Goal: Navigation & Orientation: Find specific page/section

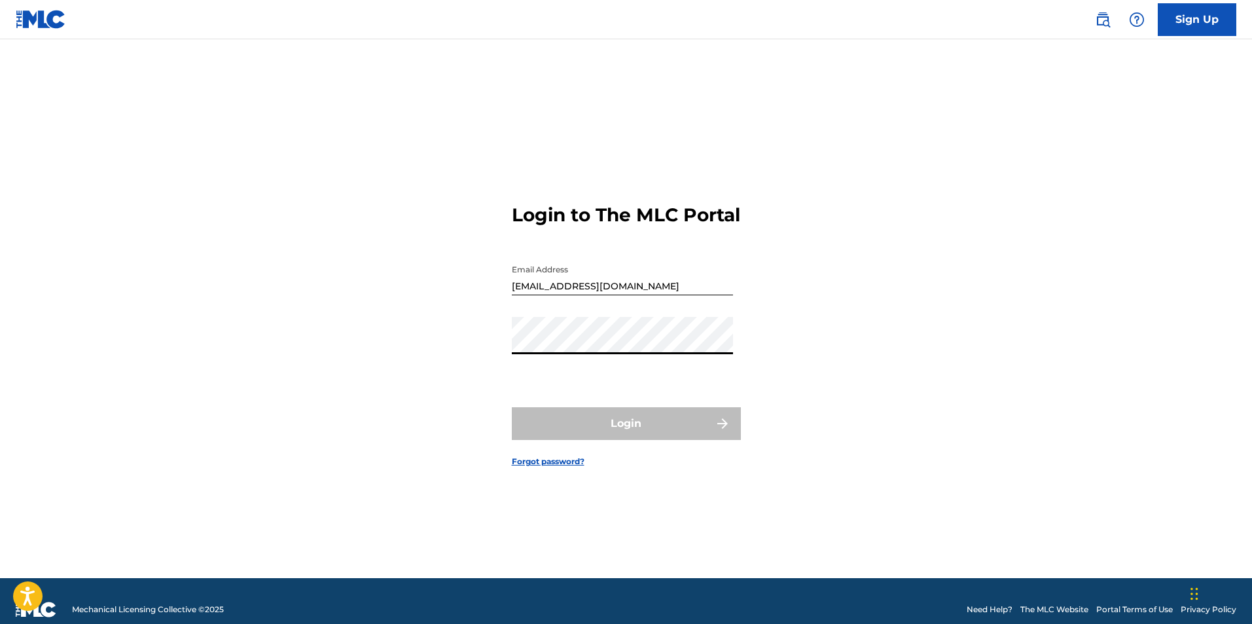
type input "[EMAIL_ADDRESS][DOMAIN_NAME]"
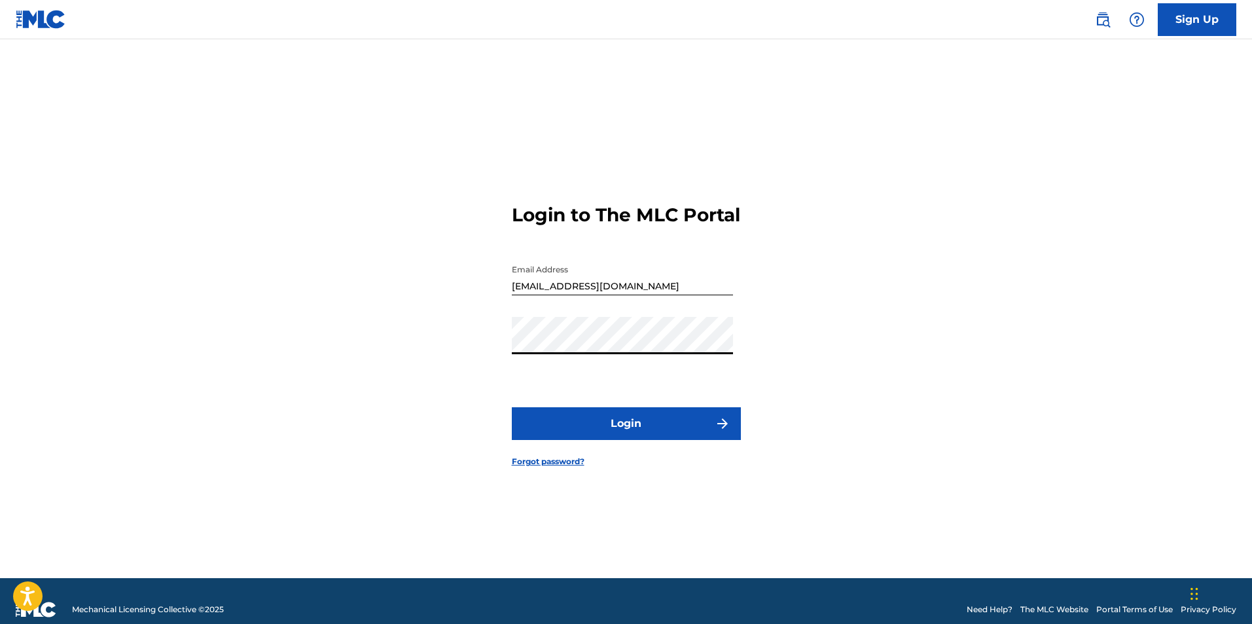
click at [634, 440] on button "Login" at bounding box center [626, 423] width 229 height 33
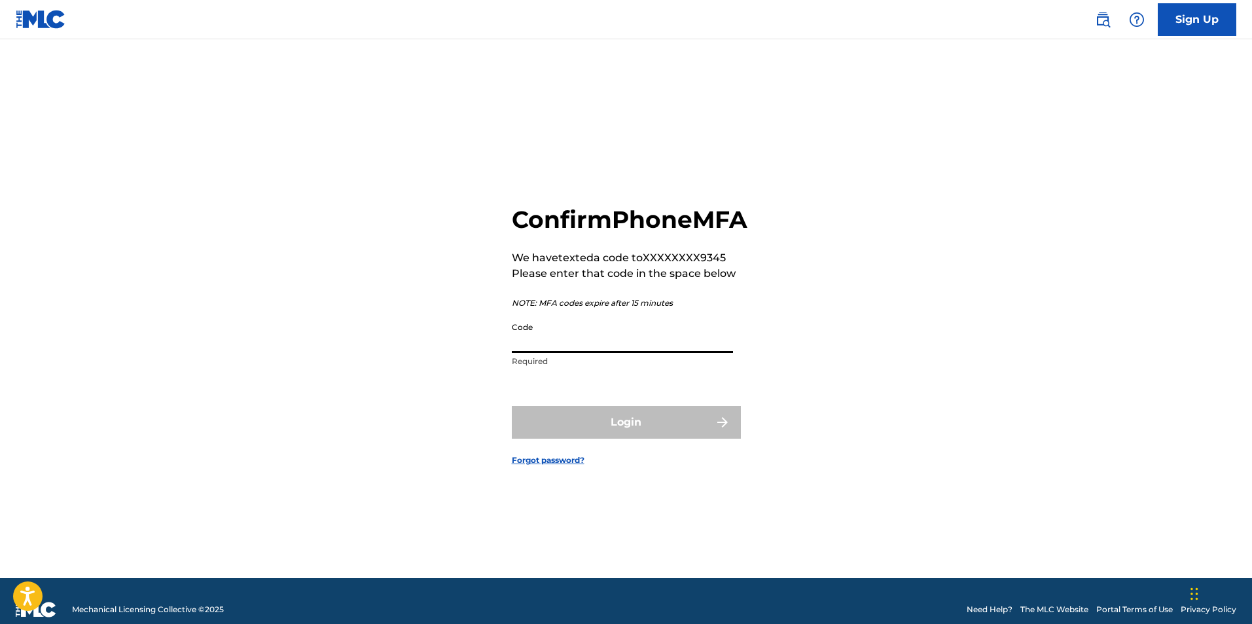
click at [557, 345] on input "Code" at bounding box center [622, 334] width 221 height 37
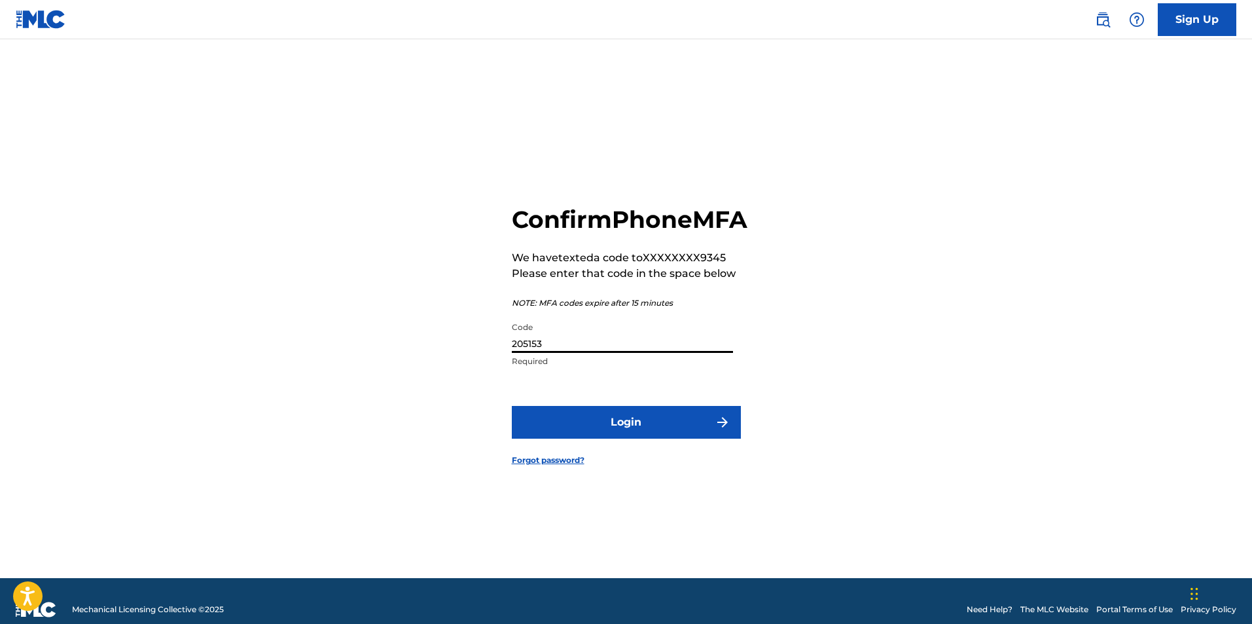
type input "205153"
click at [581, 439] on button "Login" at bounding box center [626, 422] width 229 height 33
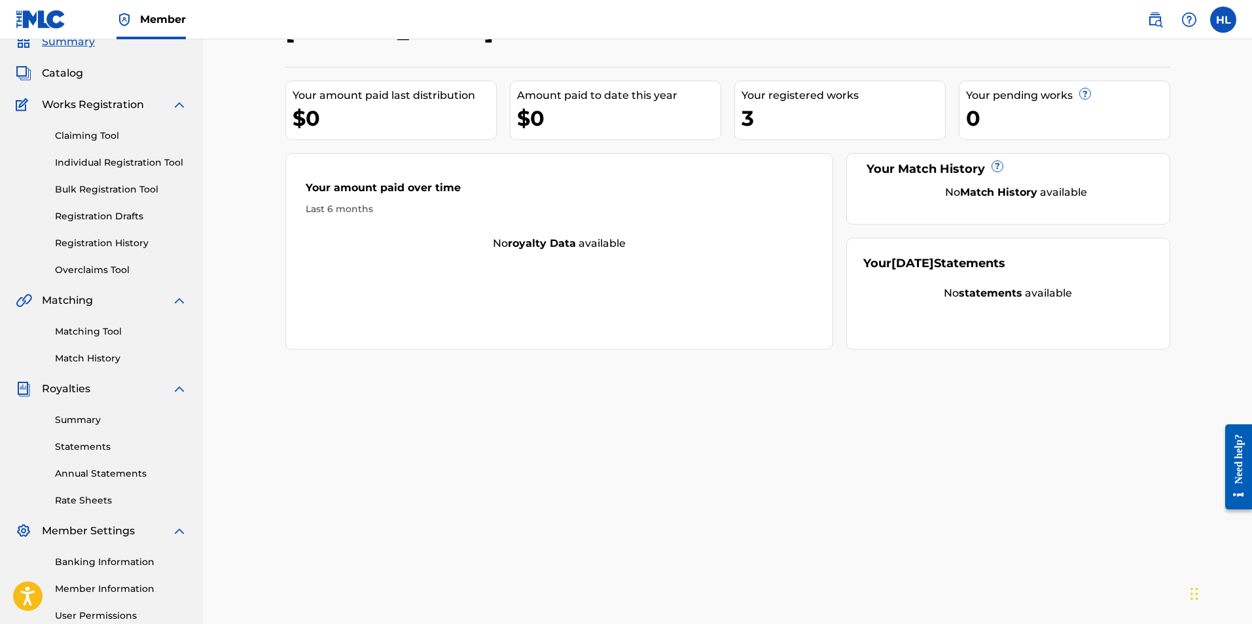
scroll to position [56, 0]
click at [105, 136] on link "Claiming Tool" at bounding box center [121, 137] width 132 height 14
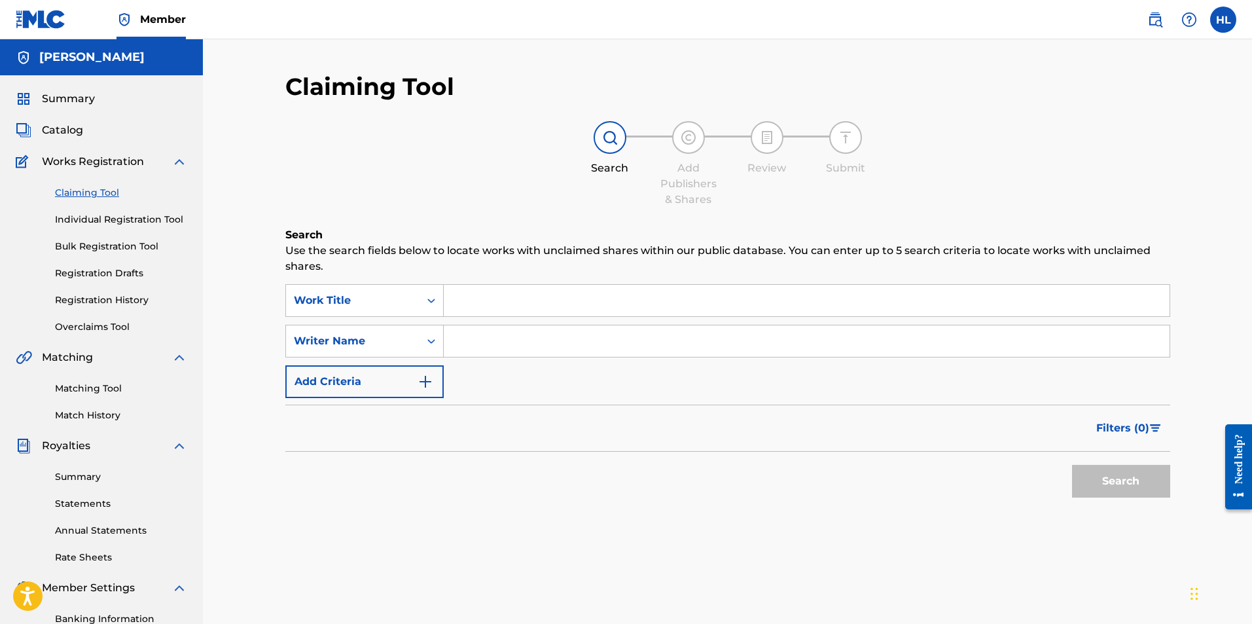
click at [72, 205] on div "Claiming Tool Individual Registration Tool Bulk Registration Tool Registration …" at bounding box center [102, 252] width 172 height 164
click at [71, 225] on link "Individual Registration Tool" at bounding box center [121, 220] width 132 height 14
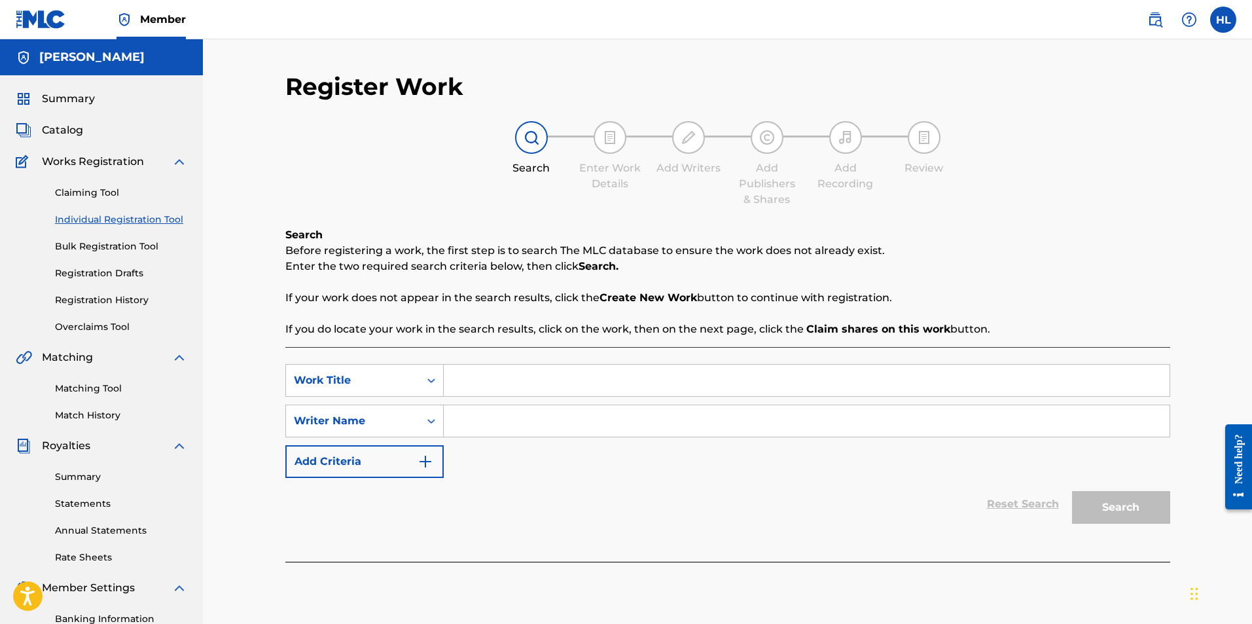
click at [88, 253] on div "Claiming Tool Individual Registration Tool Bulk Registration Tool Registration …" at bounding box center [102, 252] width 172 height 164
click at [88, 248] on link "Bulk Registration Tool" at bounding box center [121, 247] width 132 height 14
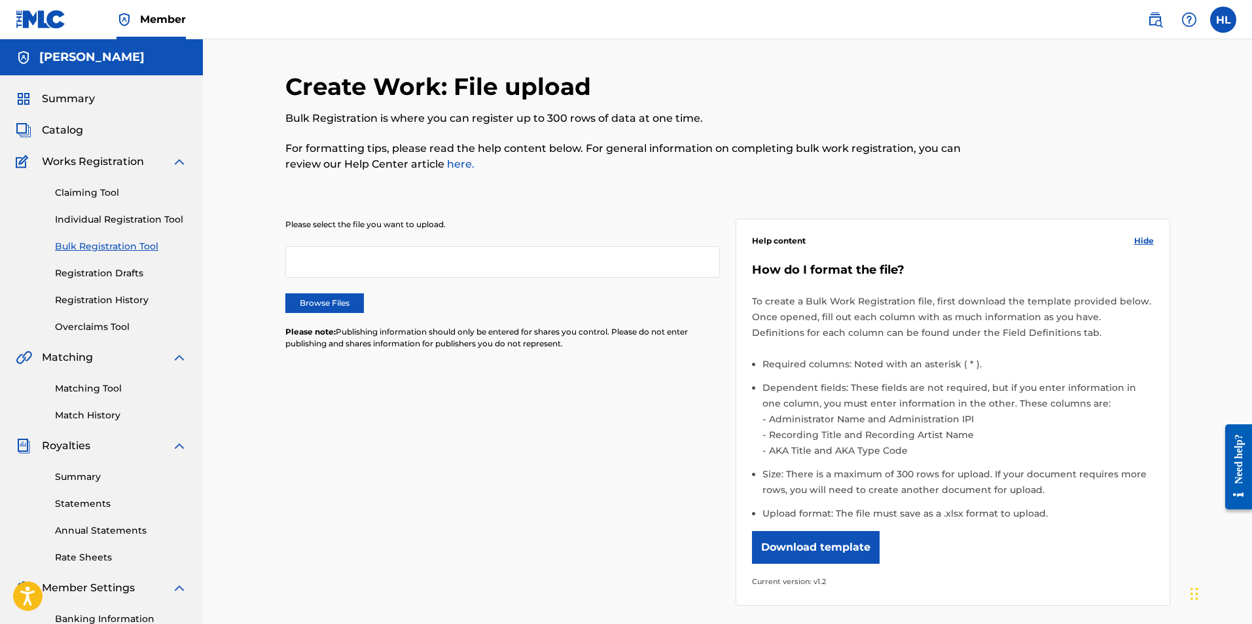
click at [100, 289] on div "Claiming Tool Individual Registration Tool Bulk Registration Tool Registration …" at bounding box center [102, 252] width 172 height 164
click at [102, 302] on link "Registration History" at bounding box center [121, 300] width 132 height 14
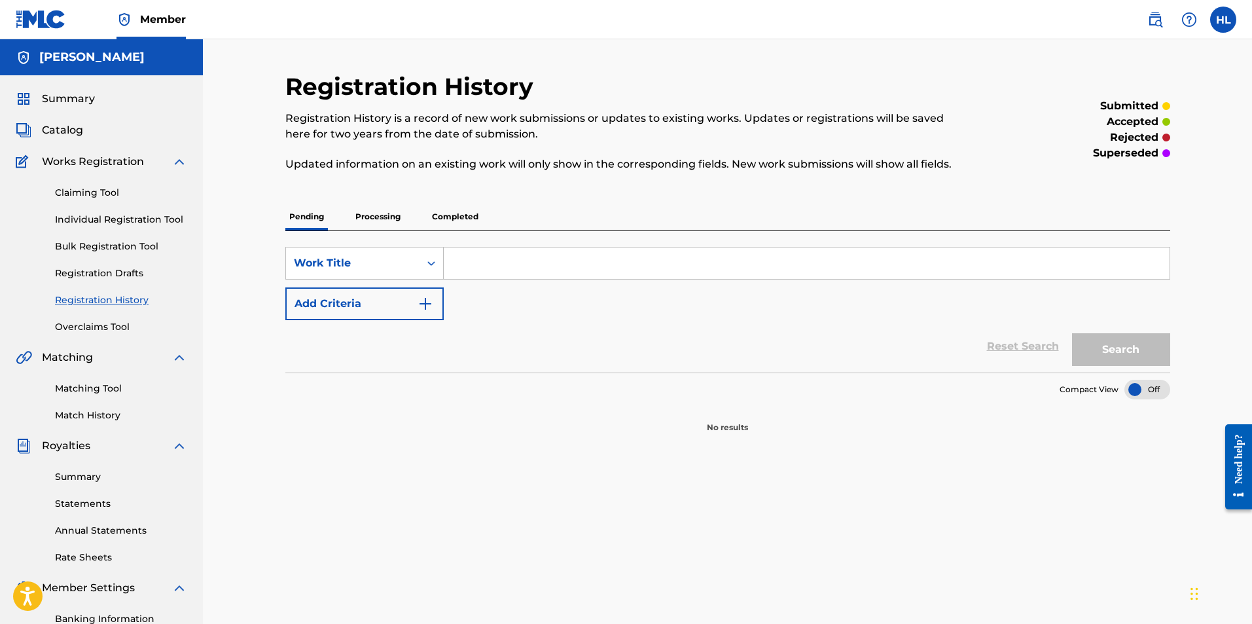
click at [99, 276] on link "Registration Drafts" at bounding box center [121, 273] width 132 height 14
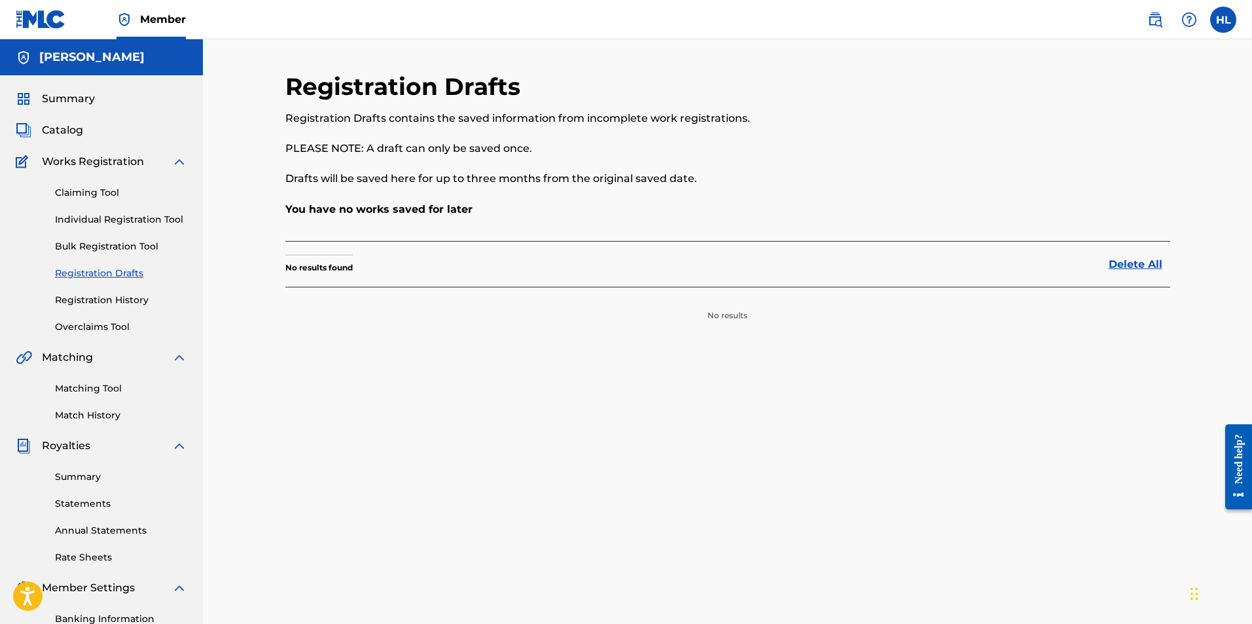
click at [101, 393] on link "Matching Tool" at bounding box center [121, 389] width 132 height 14
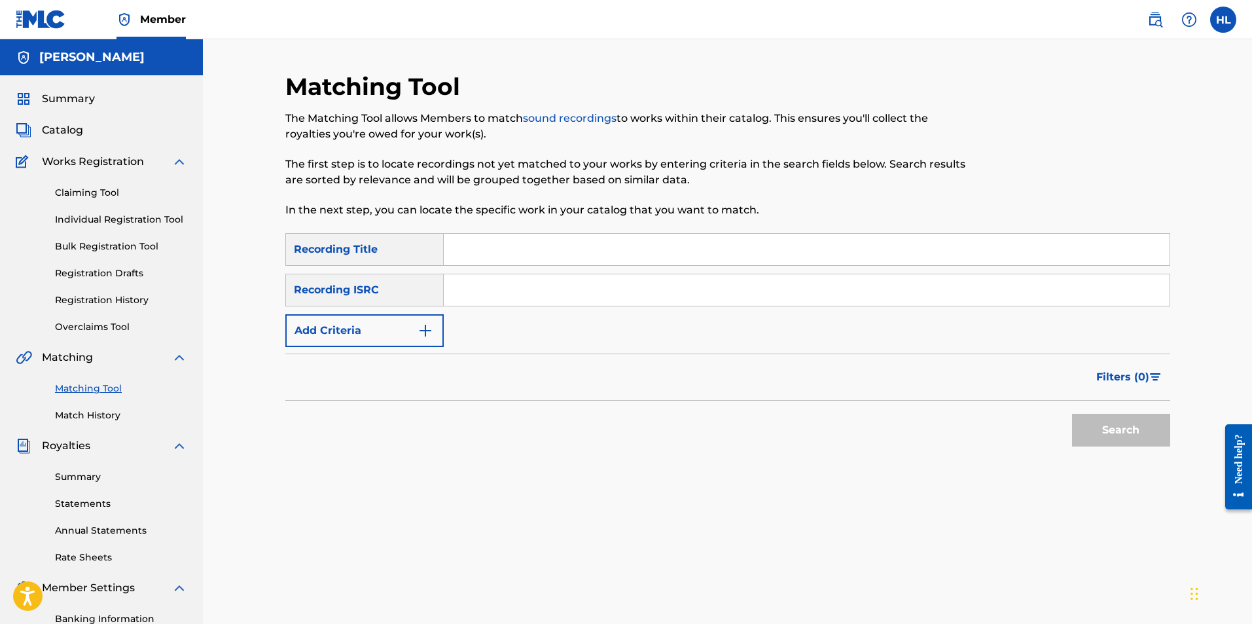
click at [96, 420] on link "Match History" at bounding box center [121, 416] width 132 height 14
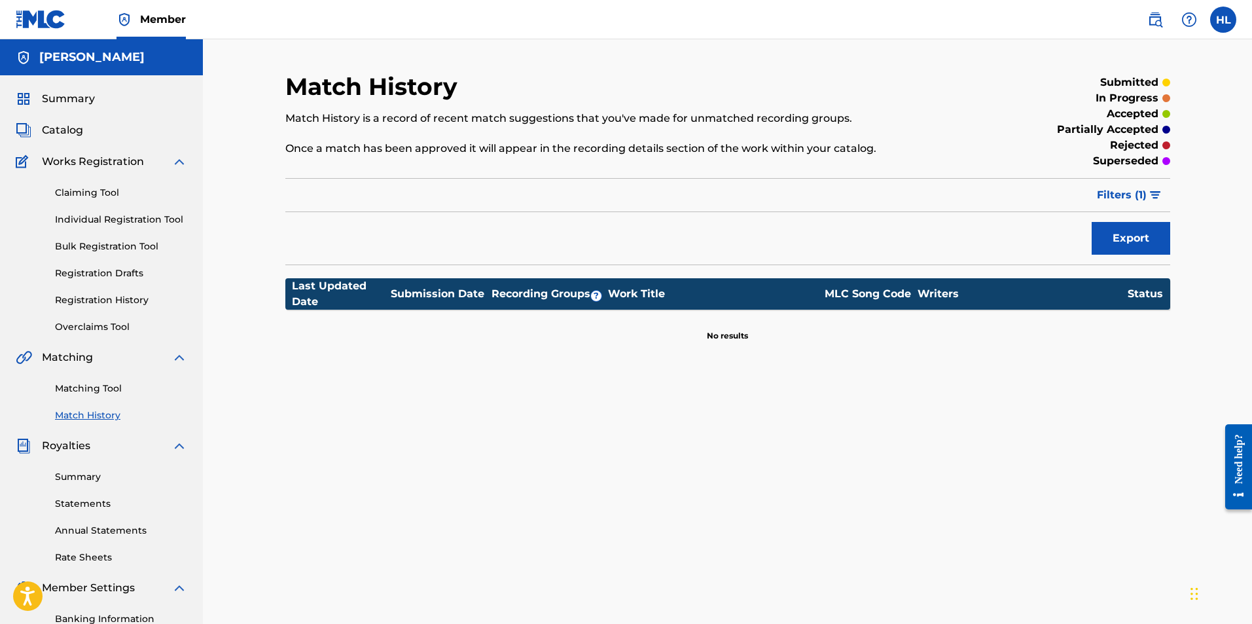
click at [95, 386] on link "Matching Tool" at bounding box center [121, 389] width 132 height 14
